Goal: Complete application form

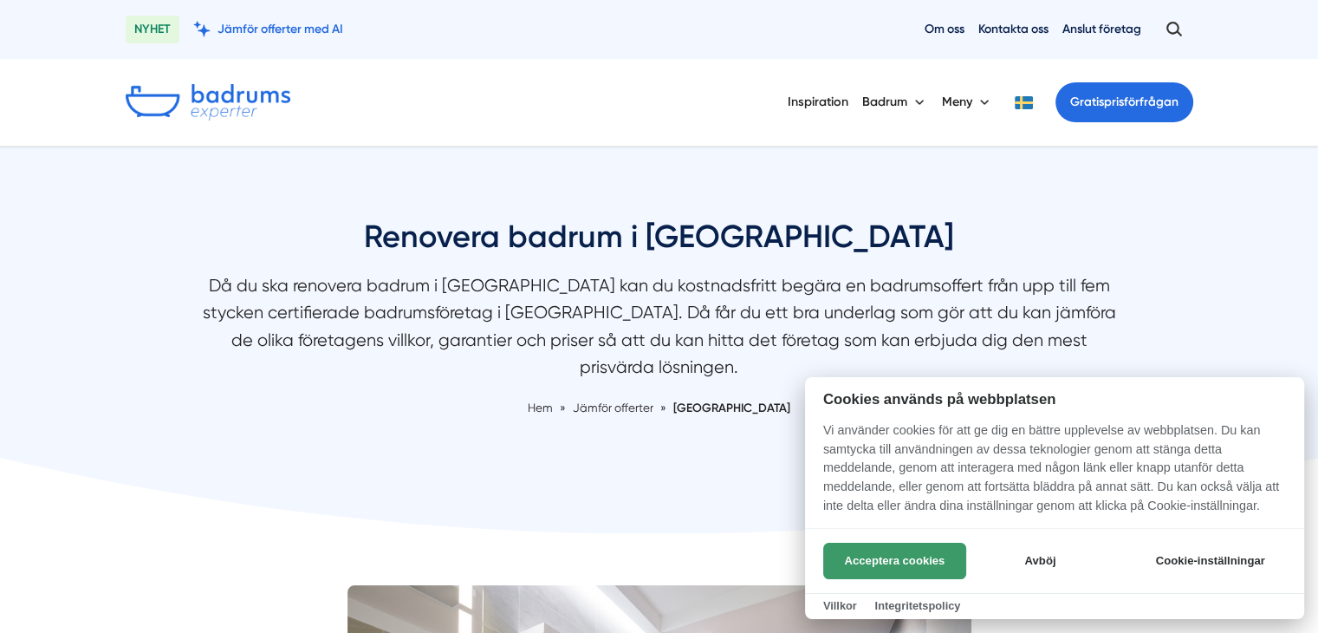
click at [924, 557] on button "Acceptera cookies" at bounding box center [894, 561] width 143 height 36
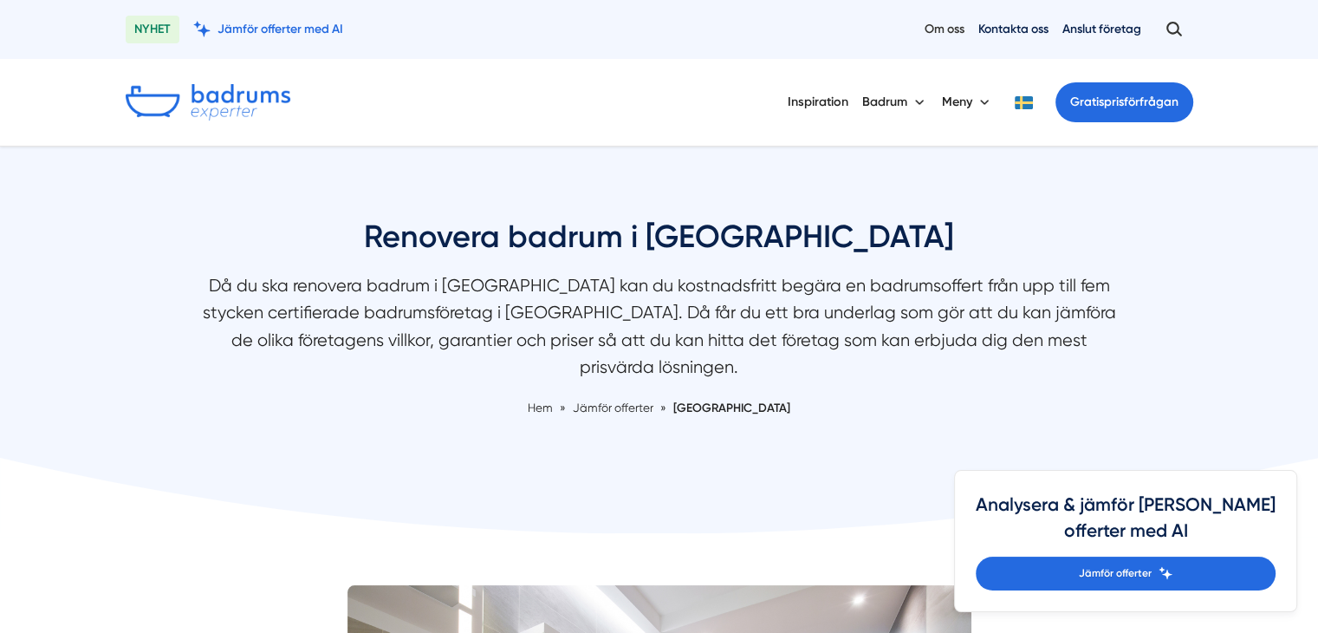
click at [926, 33] on link "Om oss" at bounding box center [945, 29] width 40 height 16
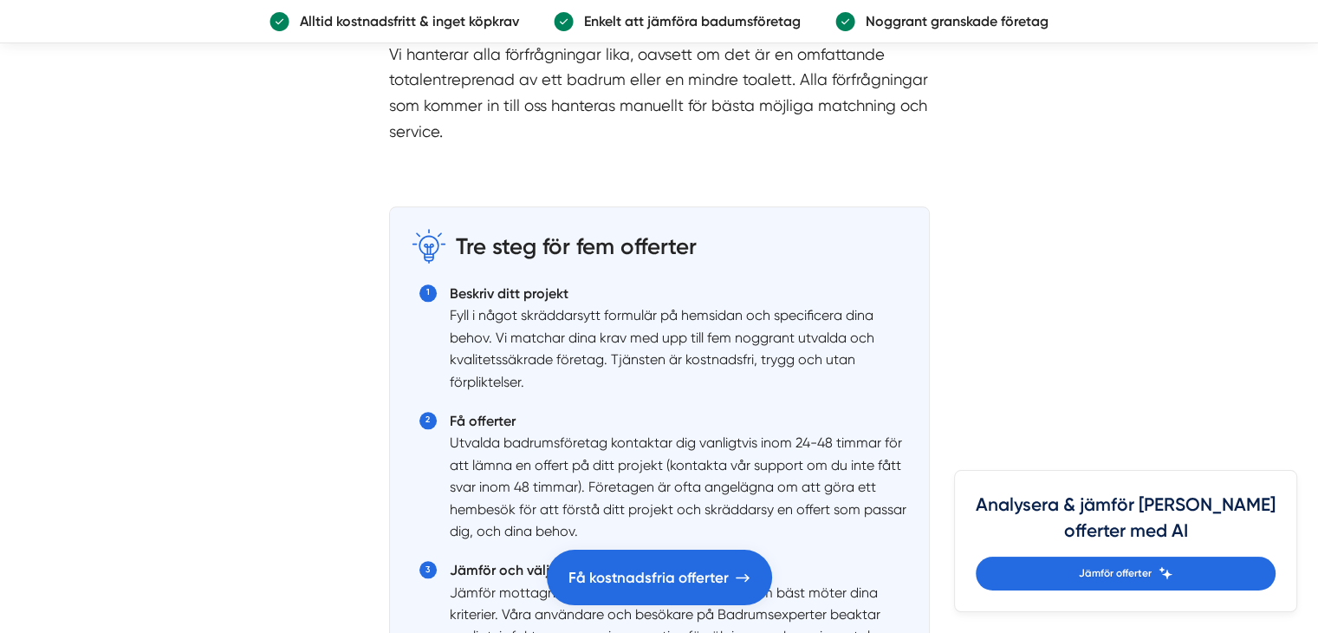
scroll to position [1938, 0]
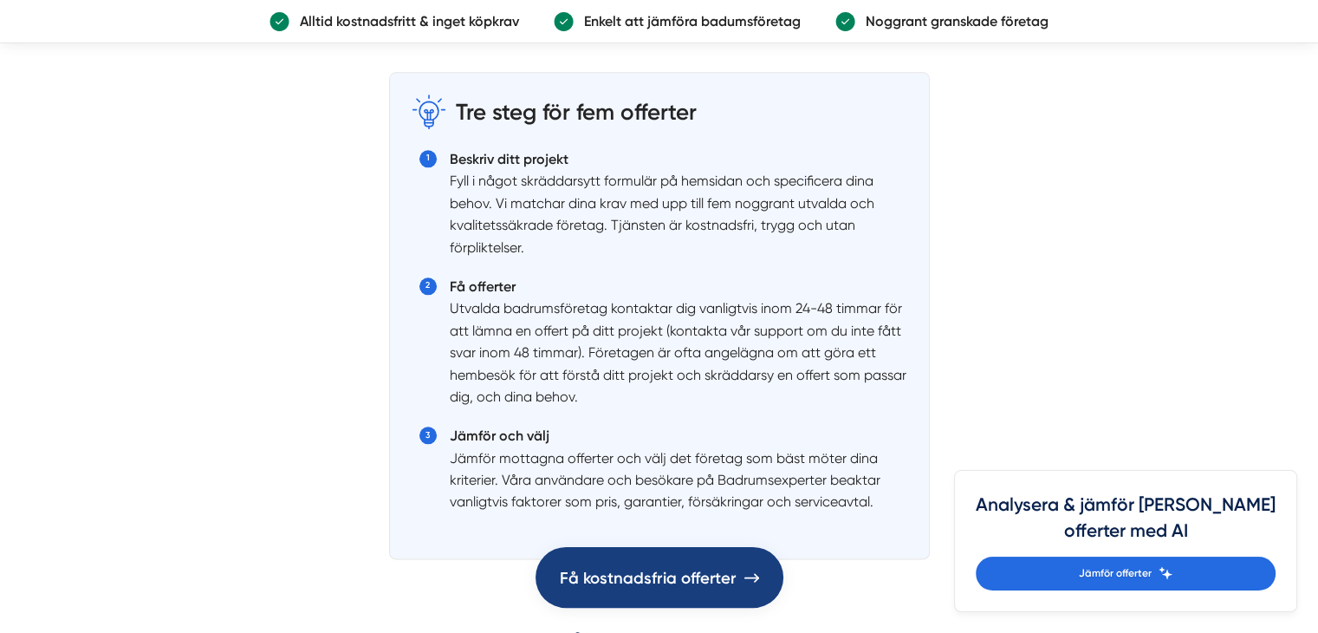
click at [631, 570] on span "Få kostnadsfria offerter" at bounding box center [648, 577] width 177 height 26
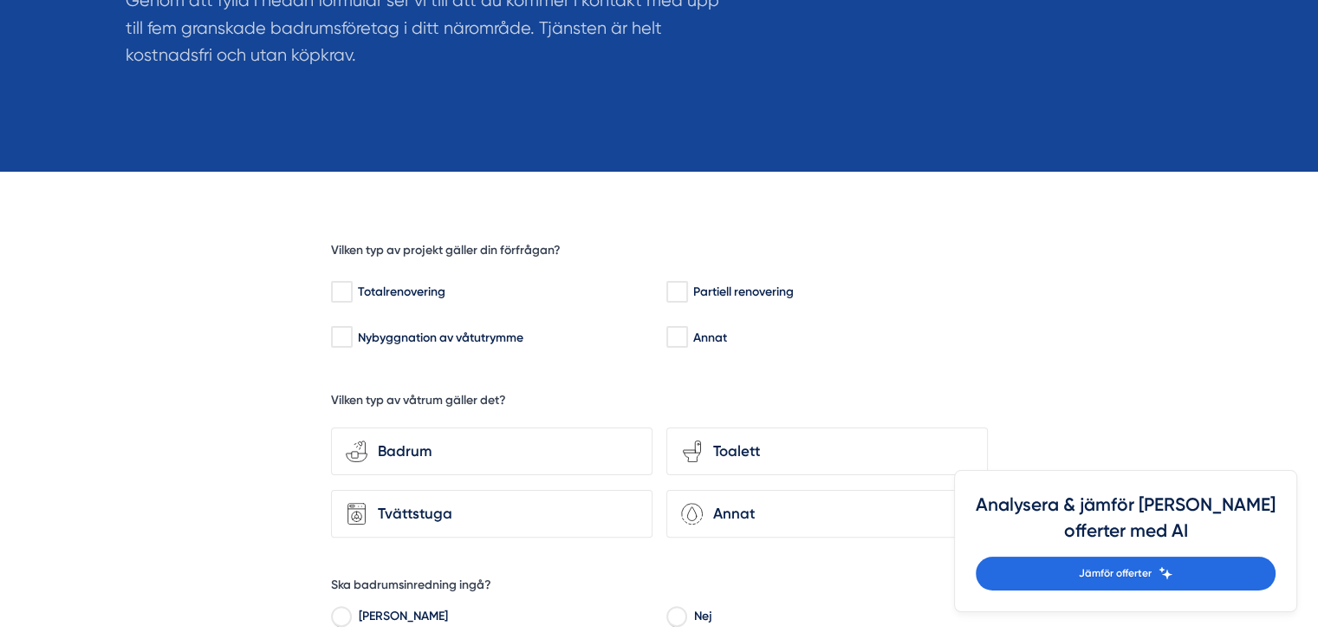
scroll to position [344, 0]
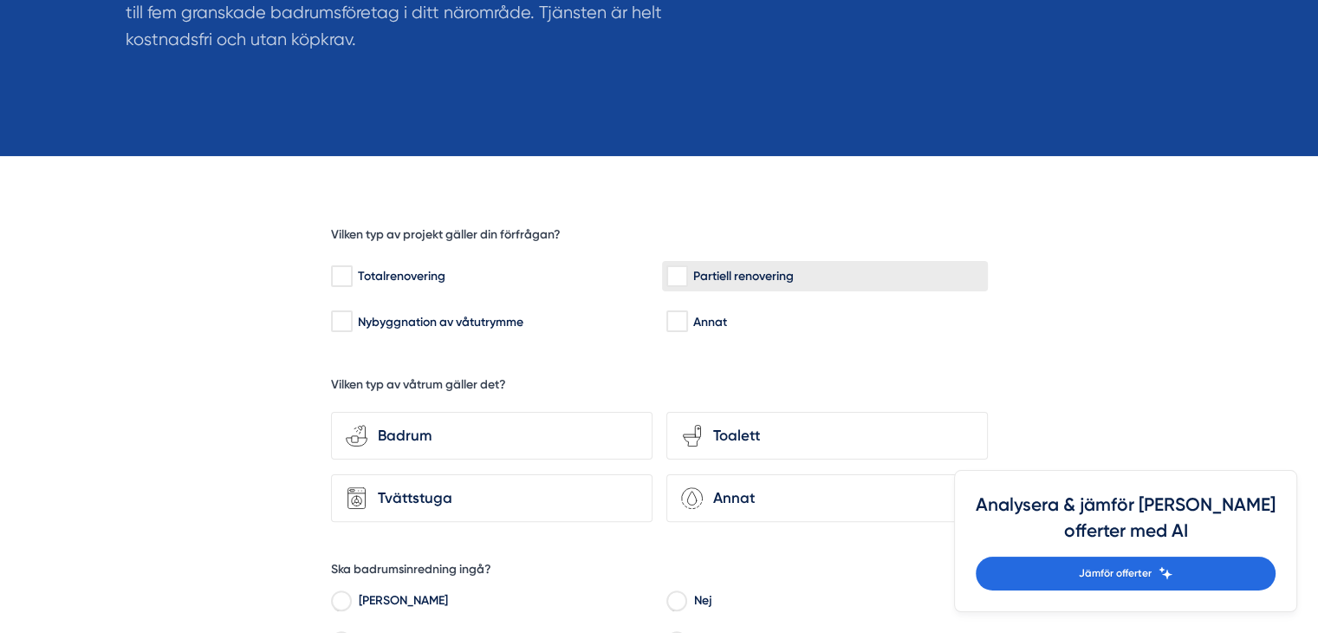
click at [678, 275] on input "Partiell renovering" at bounding box center [677, 276] width 20 height 17
checkbox input "true"
click at [485, 442] on div "Badrum" at bounding box center [503, 435] width 270 height 23
click at [0, 0] on input "bathroom-tub-towel Badrum" at bounding box center [0, 0] width 0 height 0
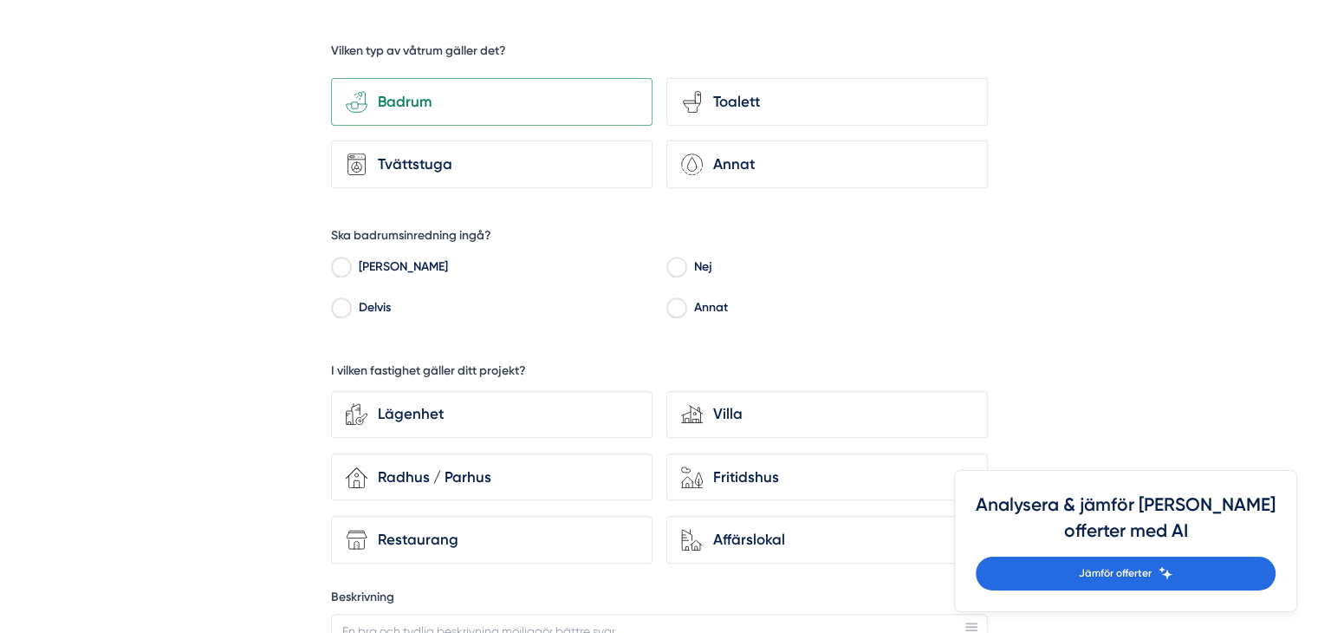
scroll to position [686, 0]
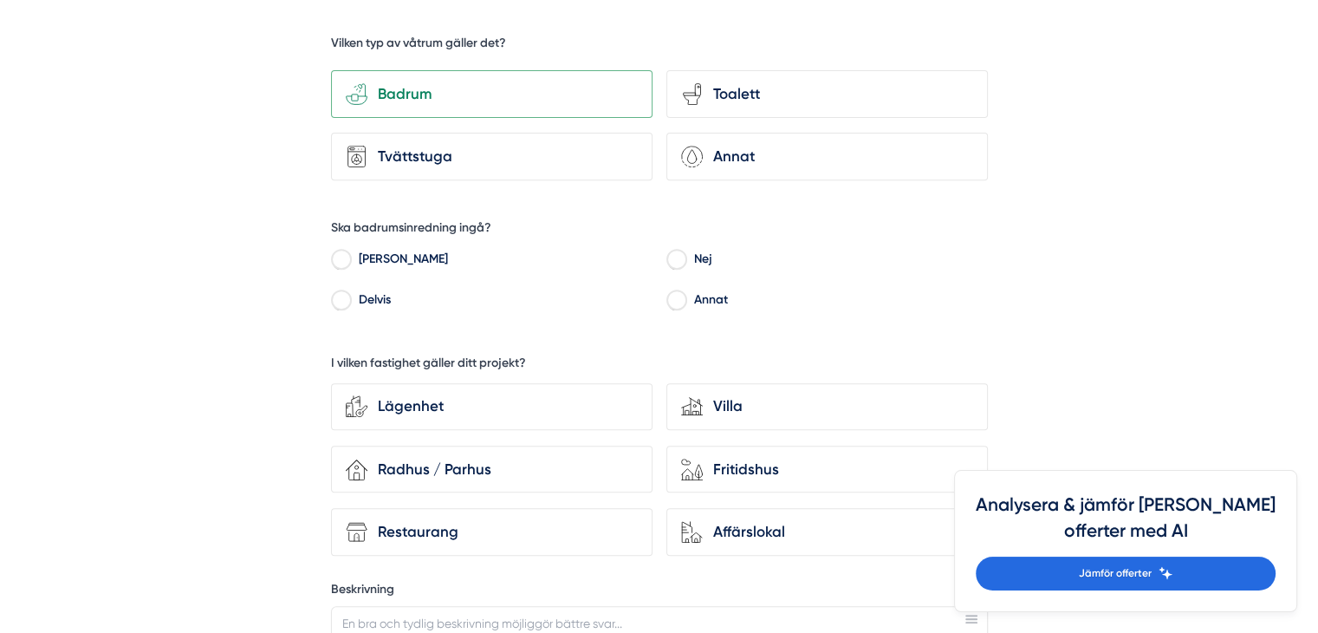
click at [682, 257] on input "Nej" at bounding box center [677, 262] width 20 height 16
radio input "true"
click at [427, 465] on div "Radhus / Parhus" at bounding box center [503, 469] width 270 height 23
click at [0, 0] on input "house-3 Radhus / Parhus" at bounding box center [0, 0] width 0 height 0
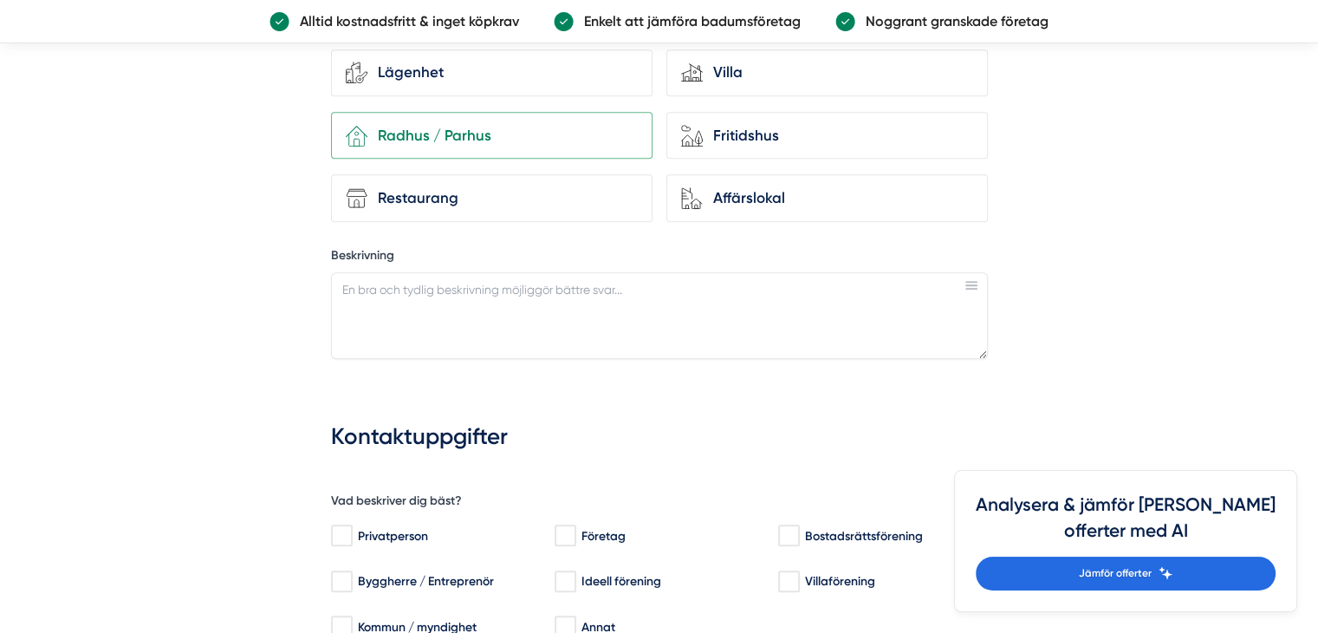
scroll to position [1023, 0]
